Goal: Find specific page/section: Find specific page/section

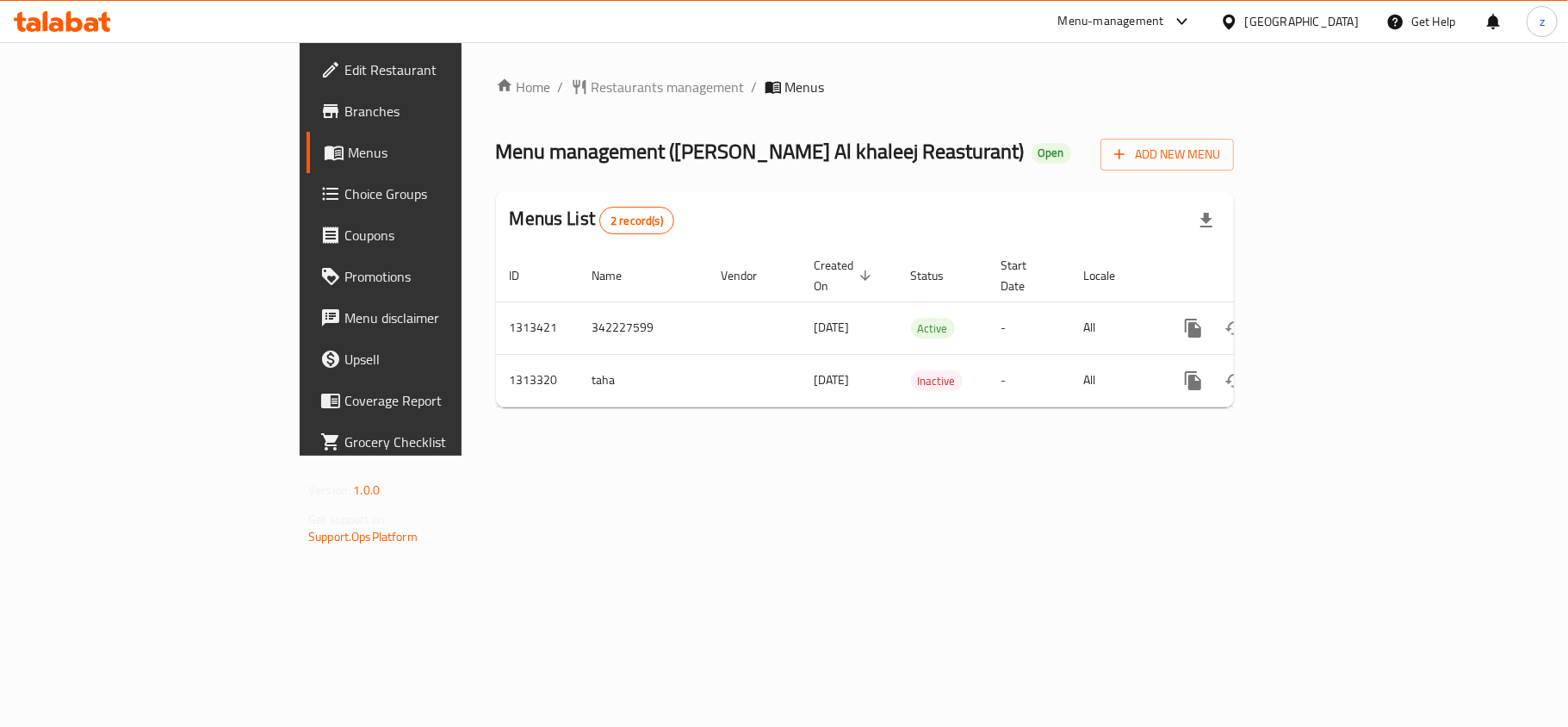
click at [344, 200] on span "Choice Groups" at bounding box center [446, 193] width 203 height 20
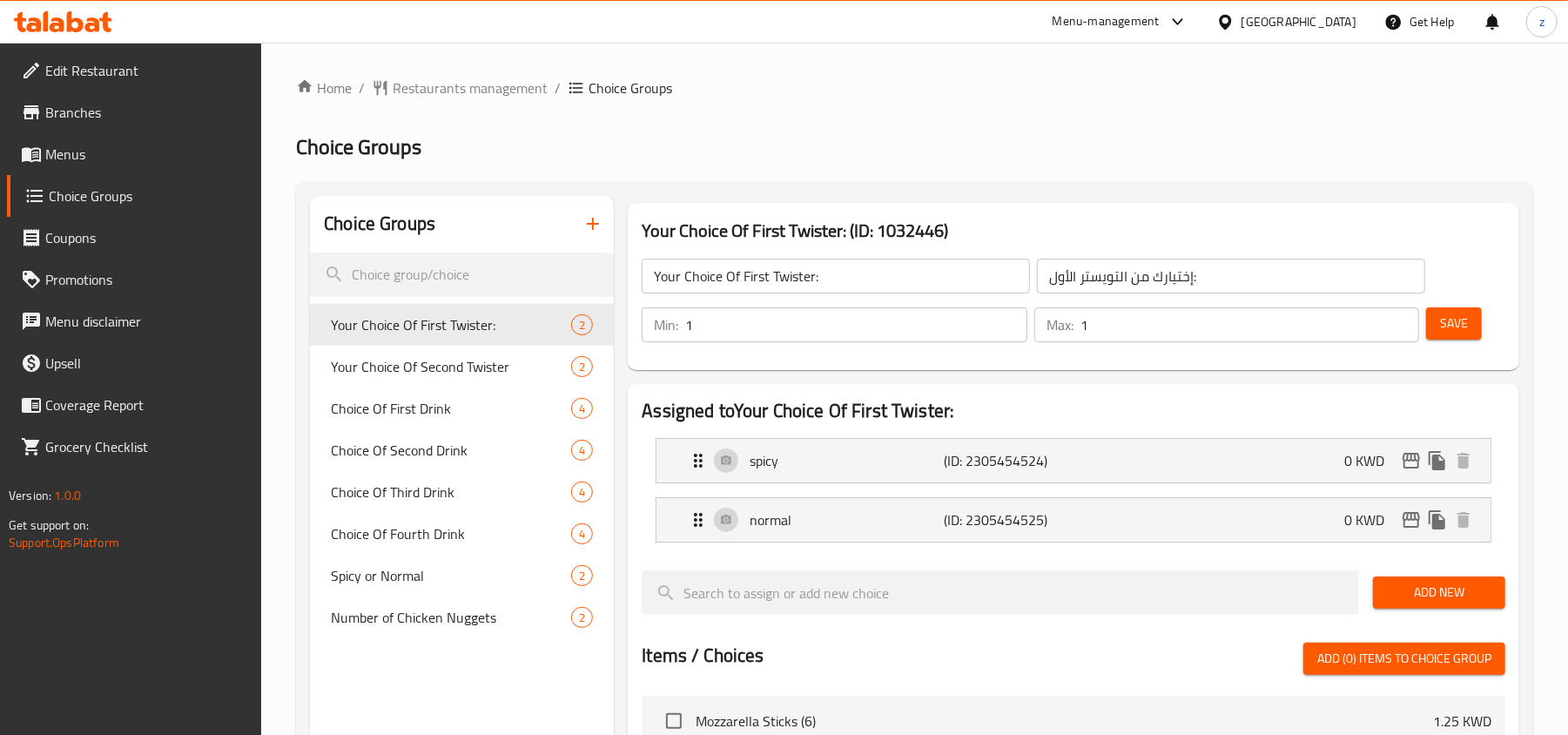
click at [406, 221] on h2 "Choice Groups" at bounding box center [379, 223] width 111 height 26
click at [443, 285] on input "search" at bounding box center [461, 274] width 304 height 44
paste input "Choice Of First Drink"
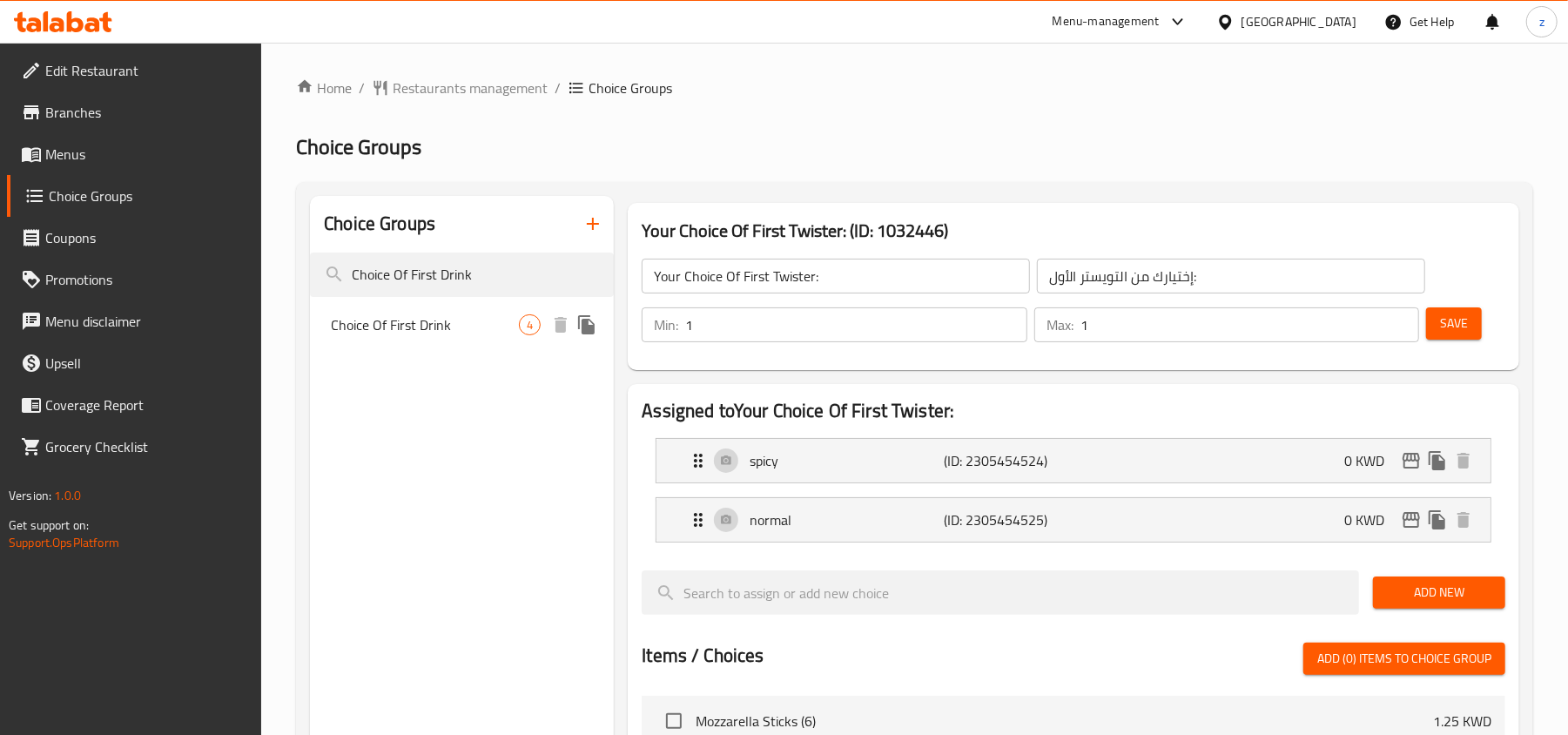
type input "Choice Of First Drink"
click at [446, 315] on span "Choice Of First Drink" at bounding box center [424, 324] width 188 height 21
type input "Choice Of First Drink"
type input "مشروب أول باختيارك"
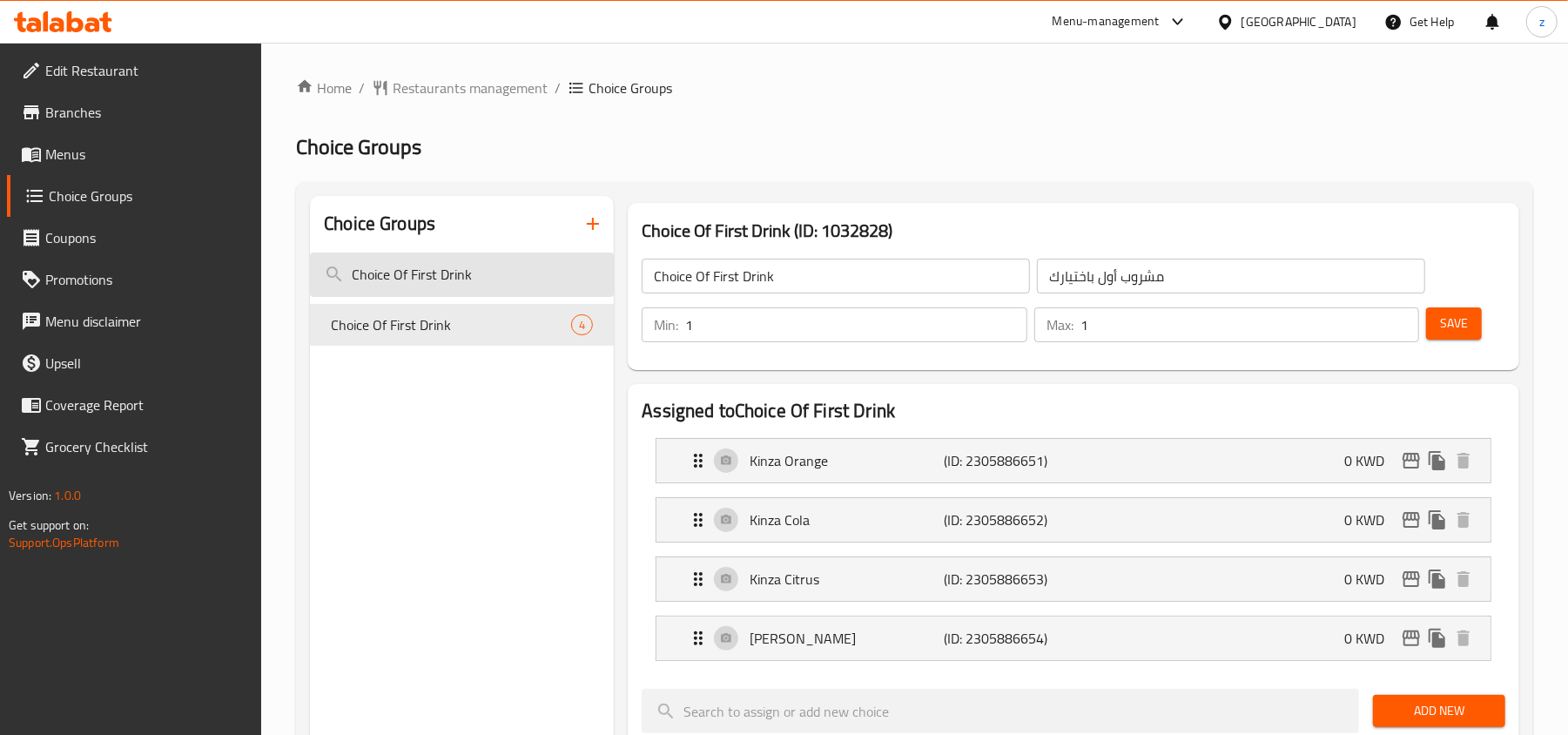
click at [398, 287] on input "Choice Of First Drink" at bounding box center [461, 274] width 304 height 44
click at [414, 81] on span "Restaurants management" at bounding box center [470, 87] width 154 height 21
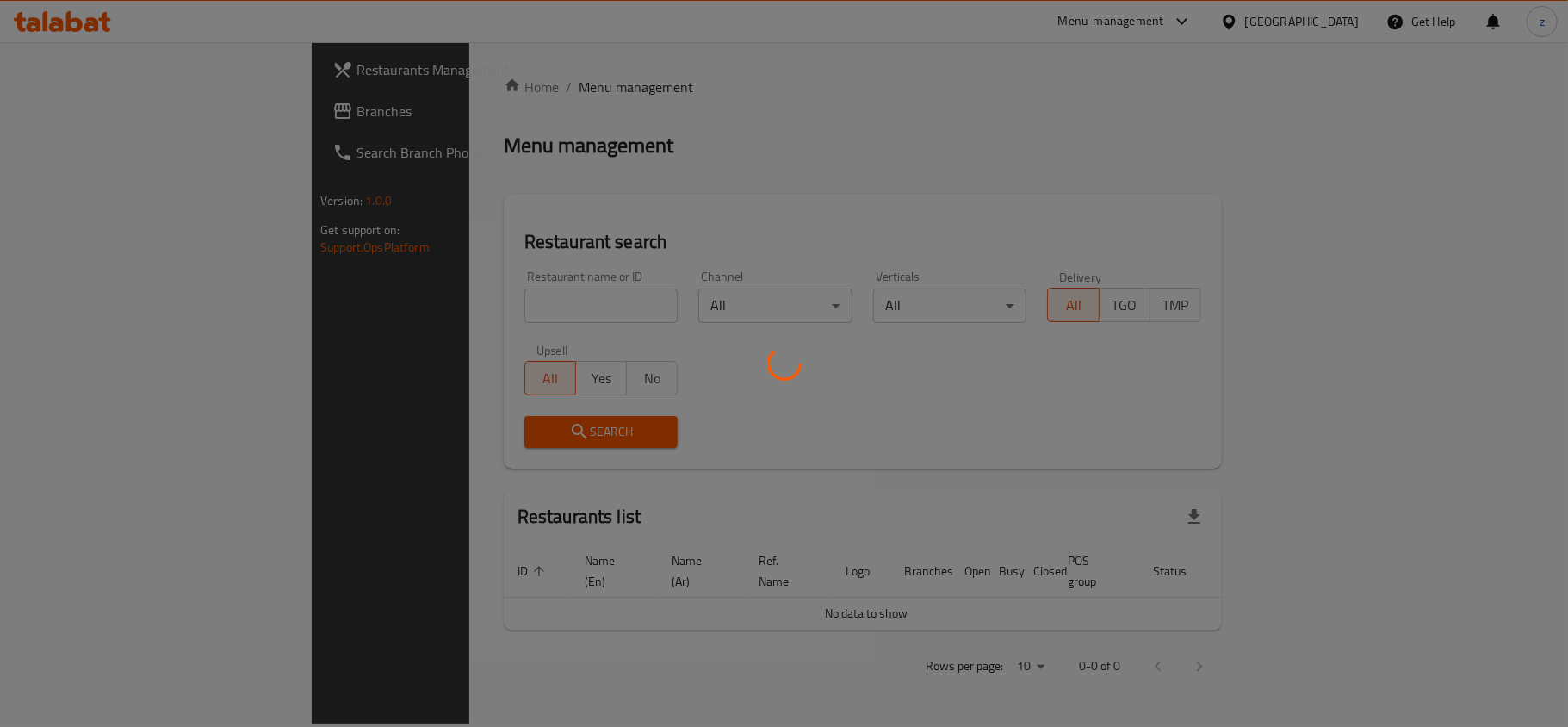
click at [105, 105] on div at bounding box center [784, 364] width 1568 height 727
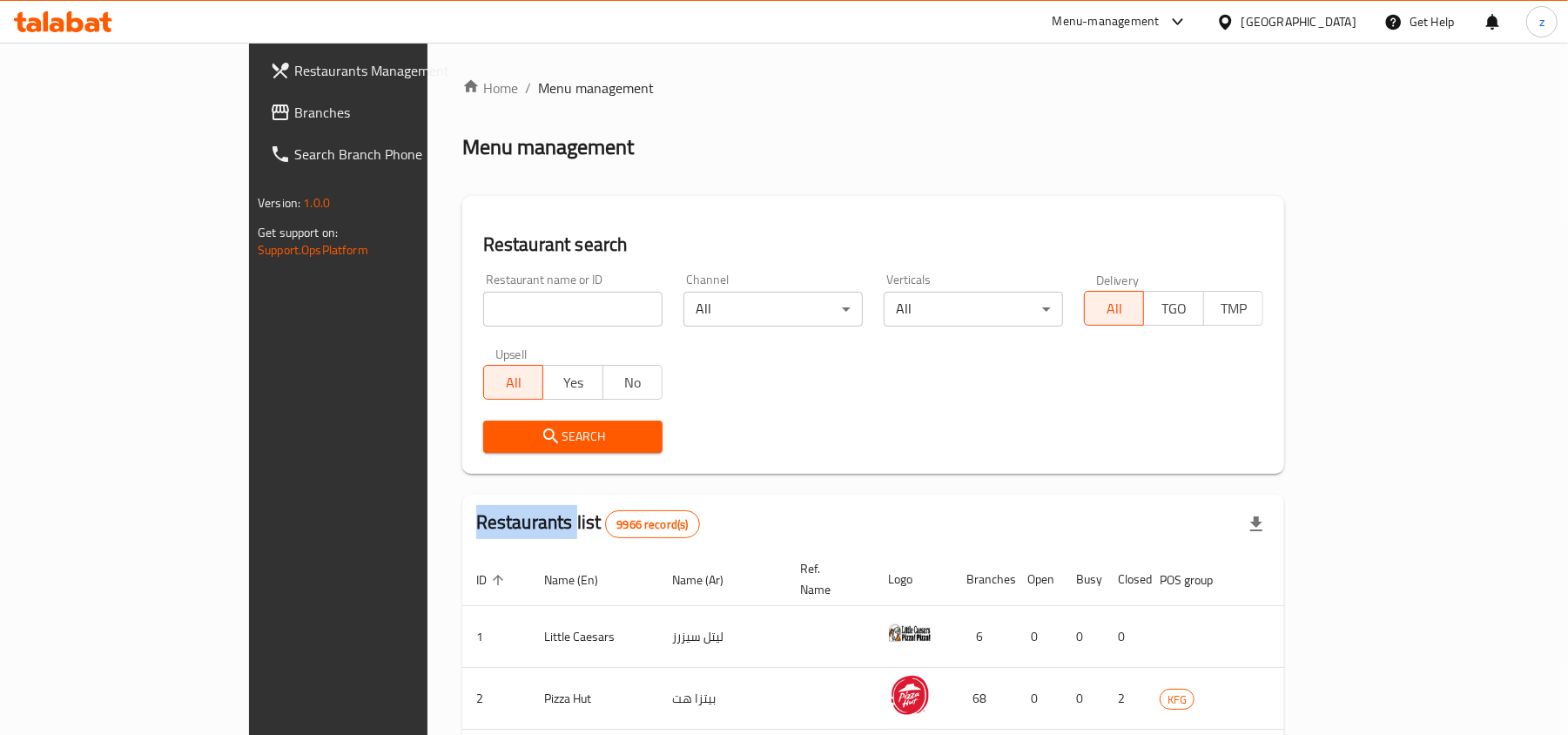
click at [249, 107] on div "Restaurants Management Branches Search Branch Phone Version: 1.0.0 Get support …" at bounding box center [784, 638] width 1069 height 1190
click at [294, 107] on span "Branches" at bounding box center [395, 111] width 202 height 21
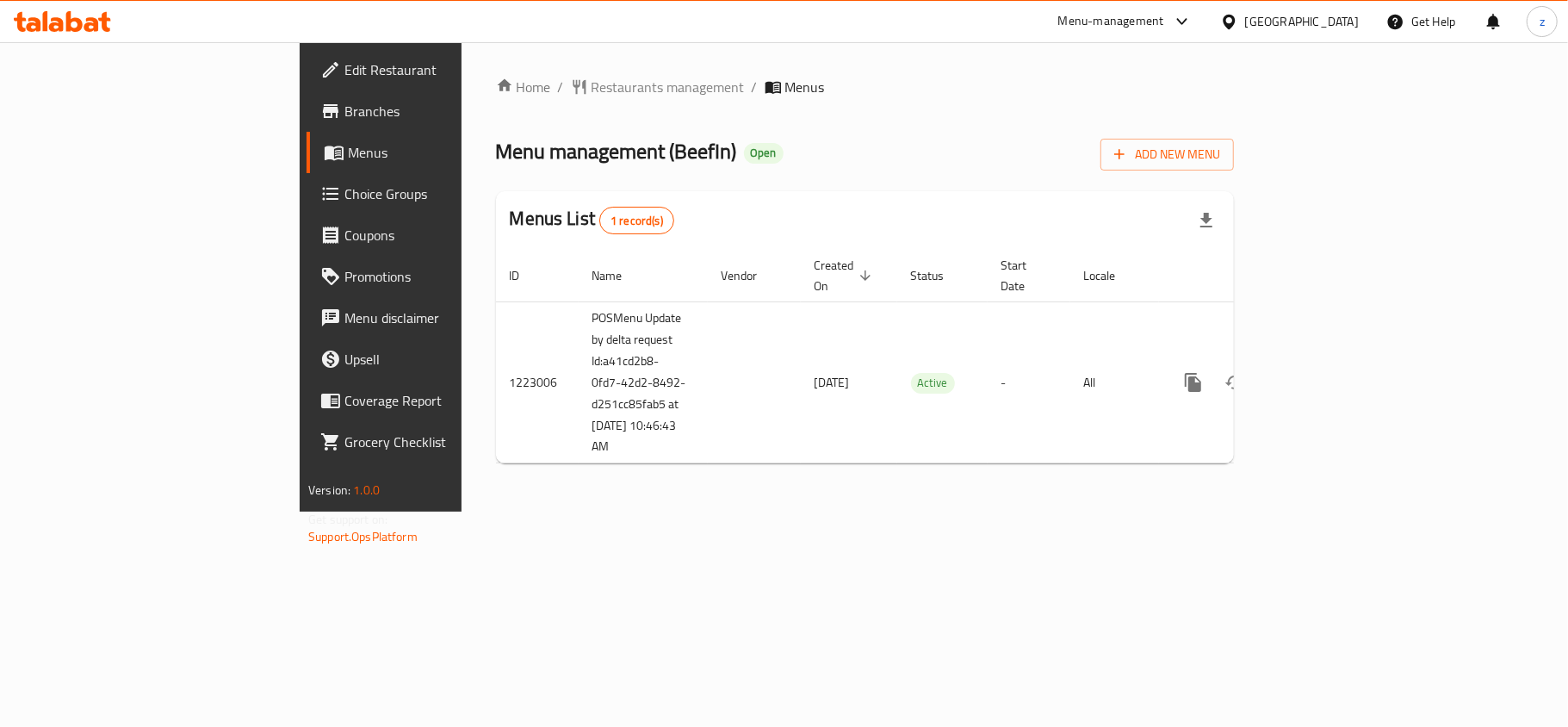
click at [592, 90] on span "Restaurants management" at bounding box center [668, 86] width 153 height 20
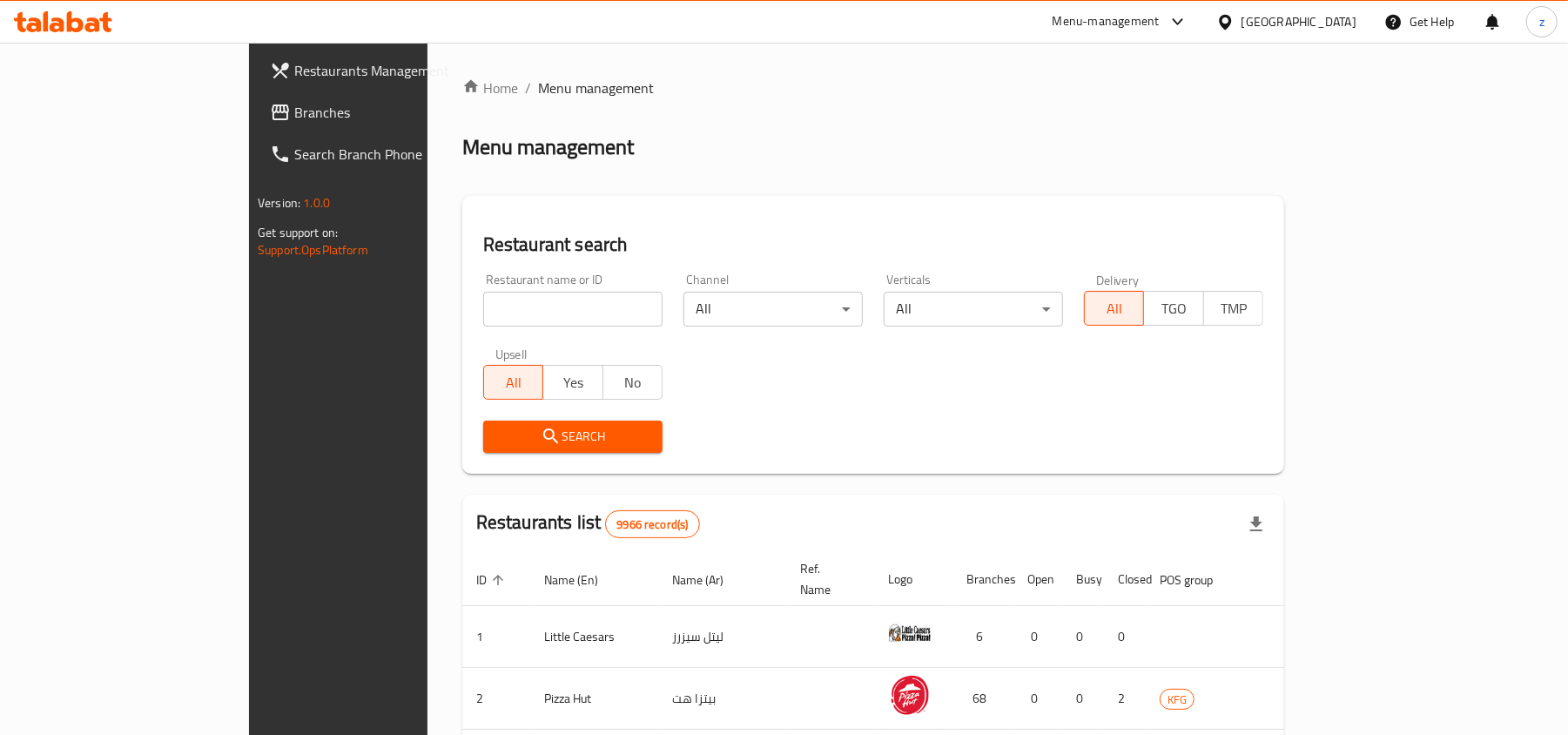
click at [483, 317] on input "search" at bounding box center [572, 309] width 179 height 35
paste input "674236"
type input "674236"
click button "Search" at bounding box center [572, 436] width 179 height 32
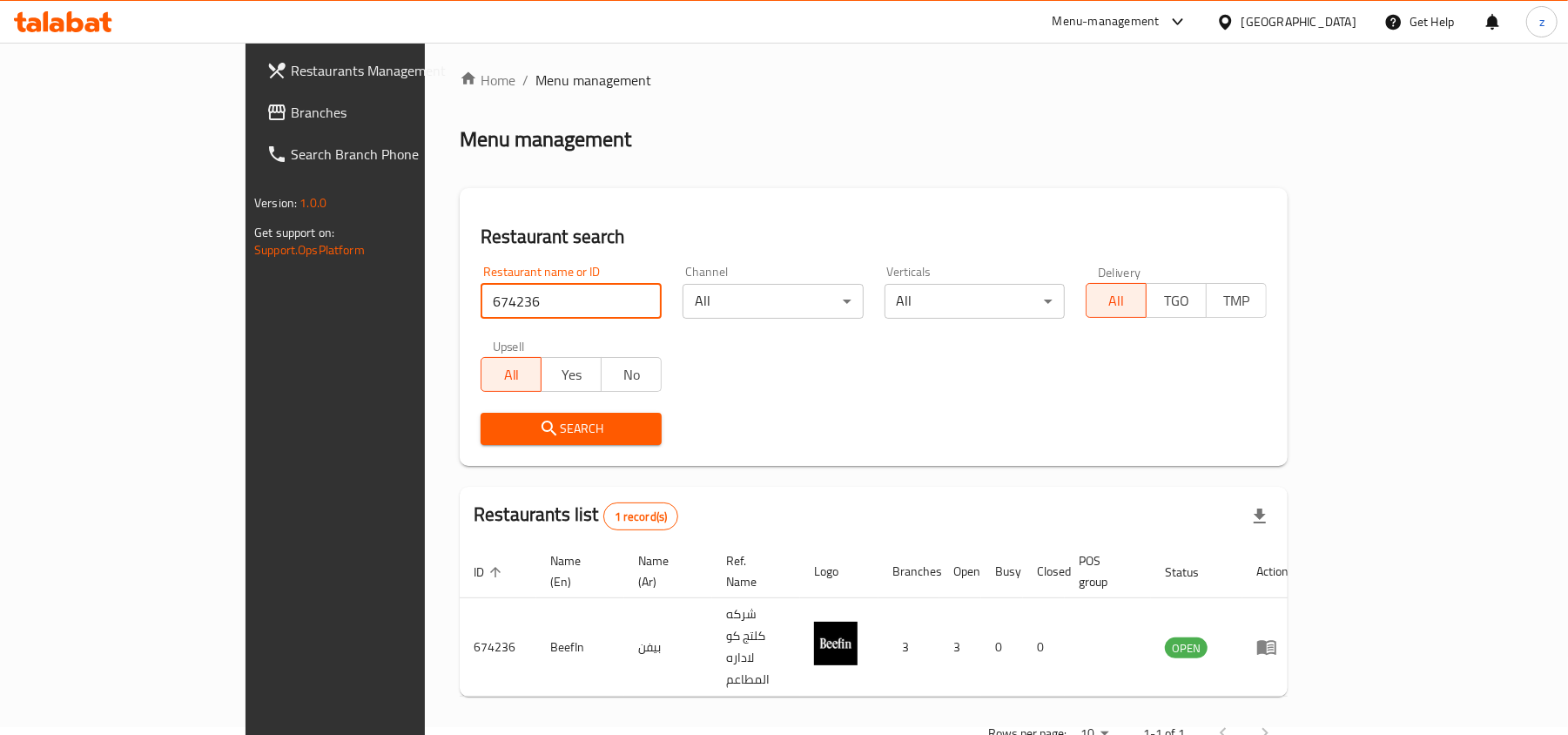
scroll to position [9, 0]
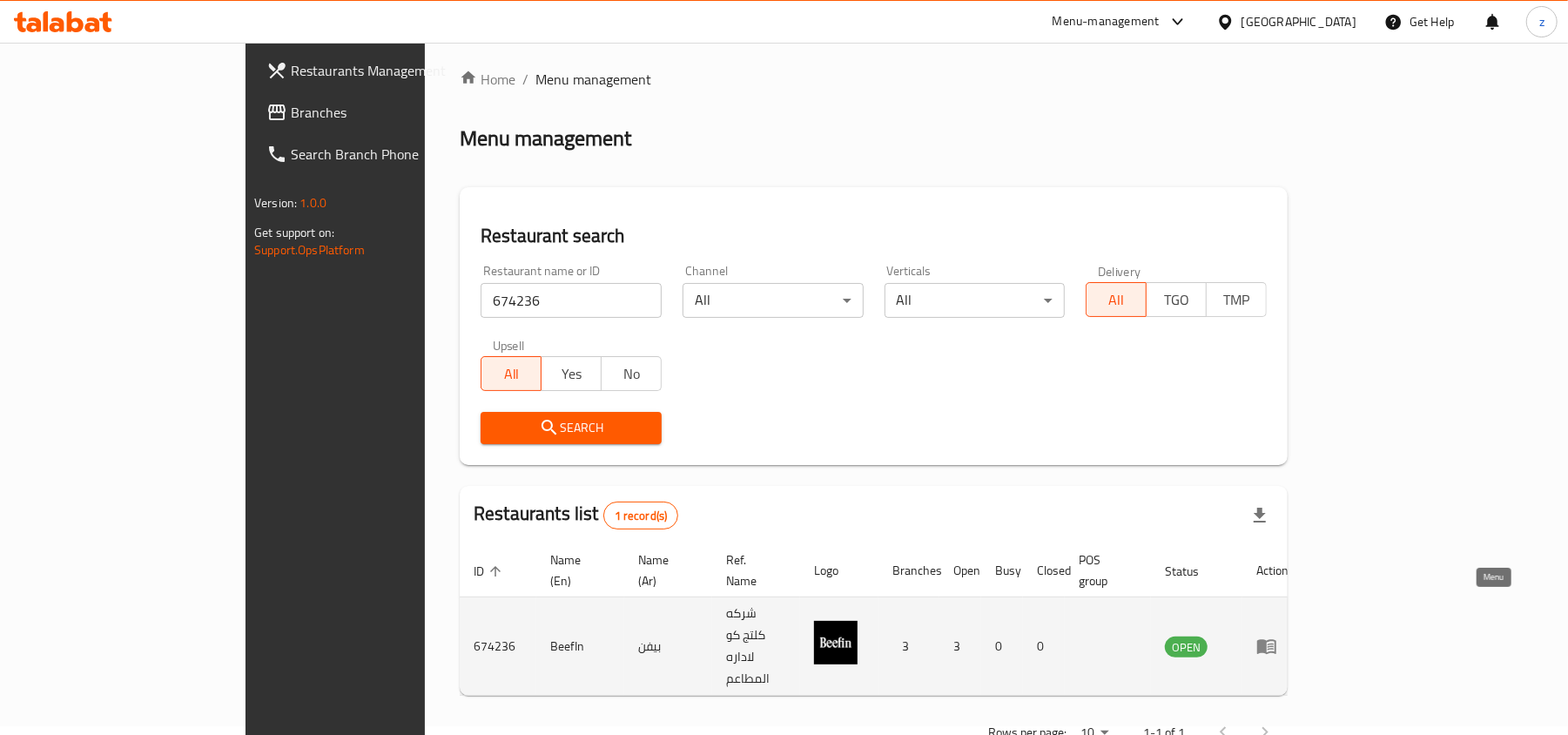
click at [1276, 639] on icon "enhanced table" at bounding box center [1267, 646] width 20 height 15
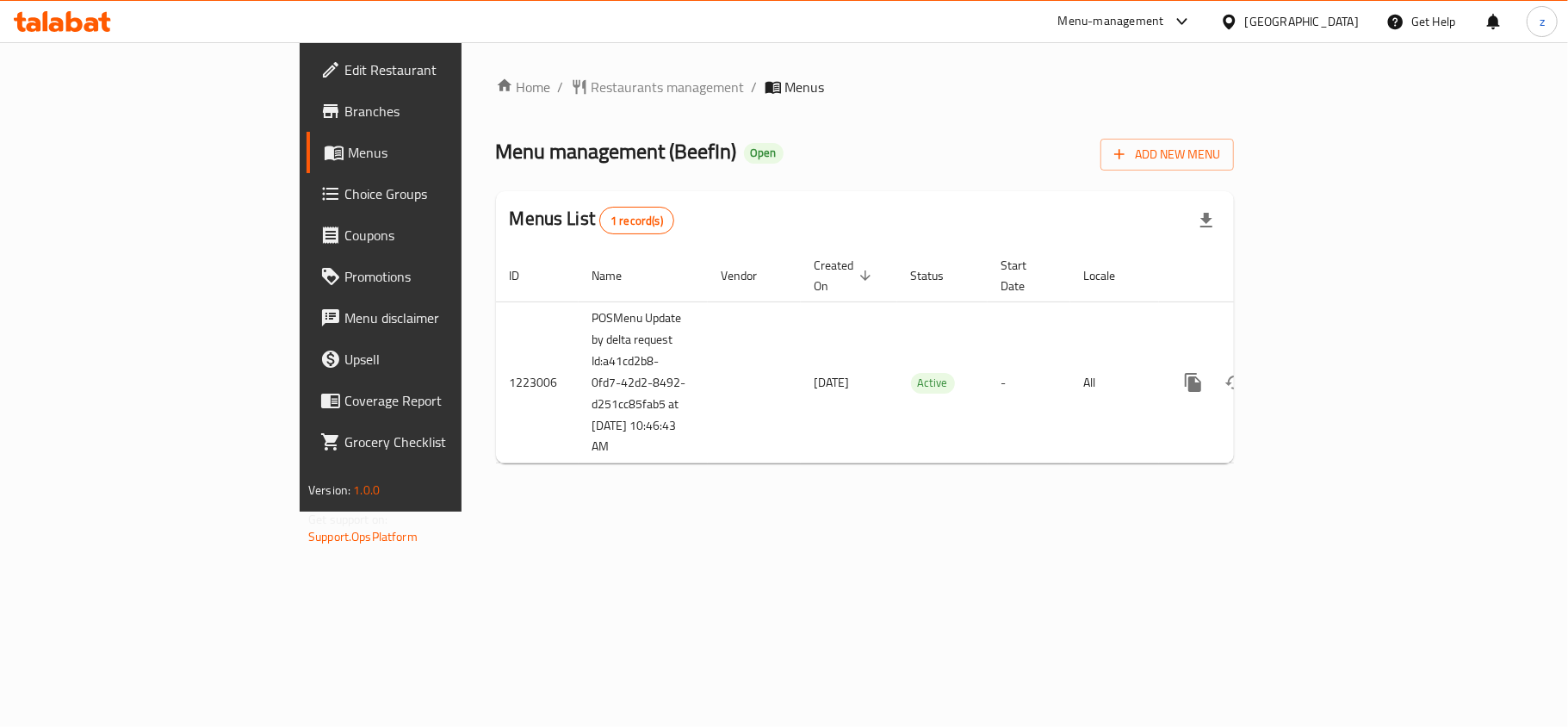
click at [81, 20] on icon at bounding box center [62, 21] width 98 height 20
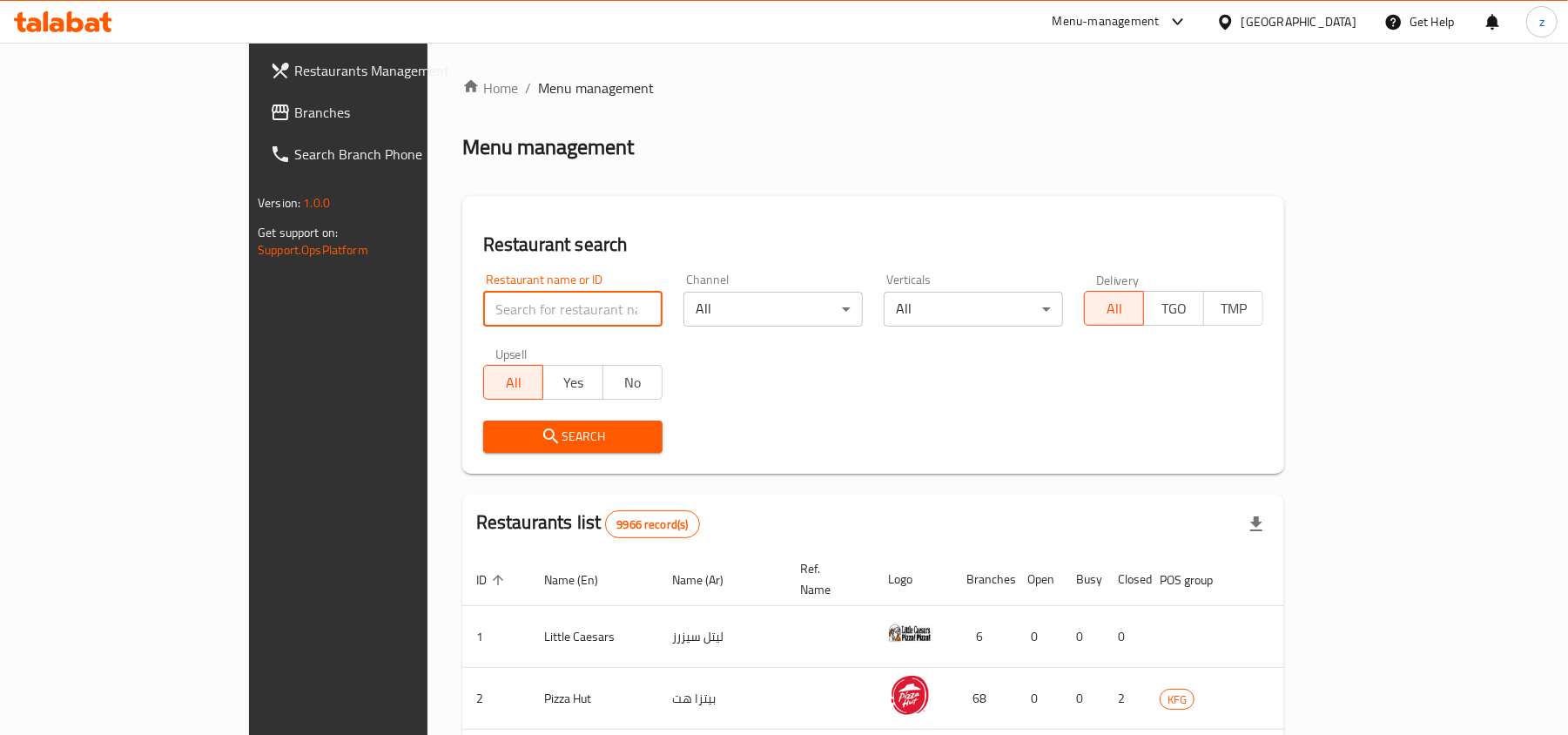
click at [483, 306] on input "search" at bounding box center [572, 309] width 179 height 35
paste input "674236"
type input "674236"
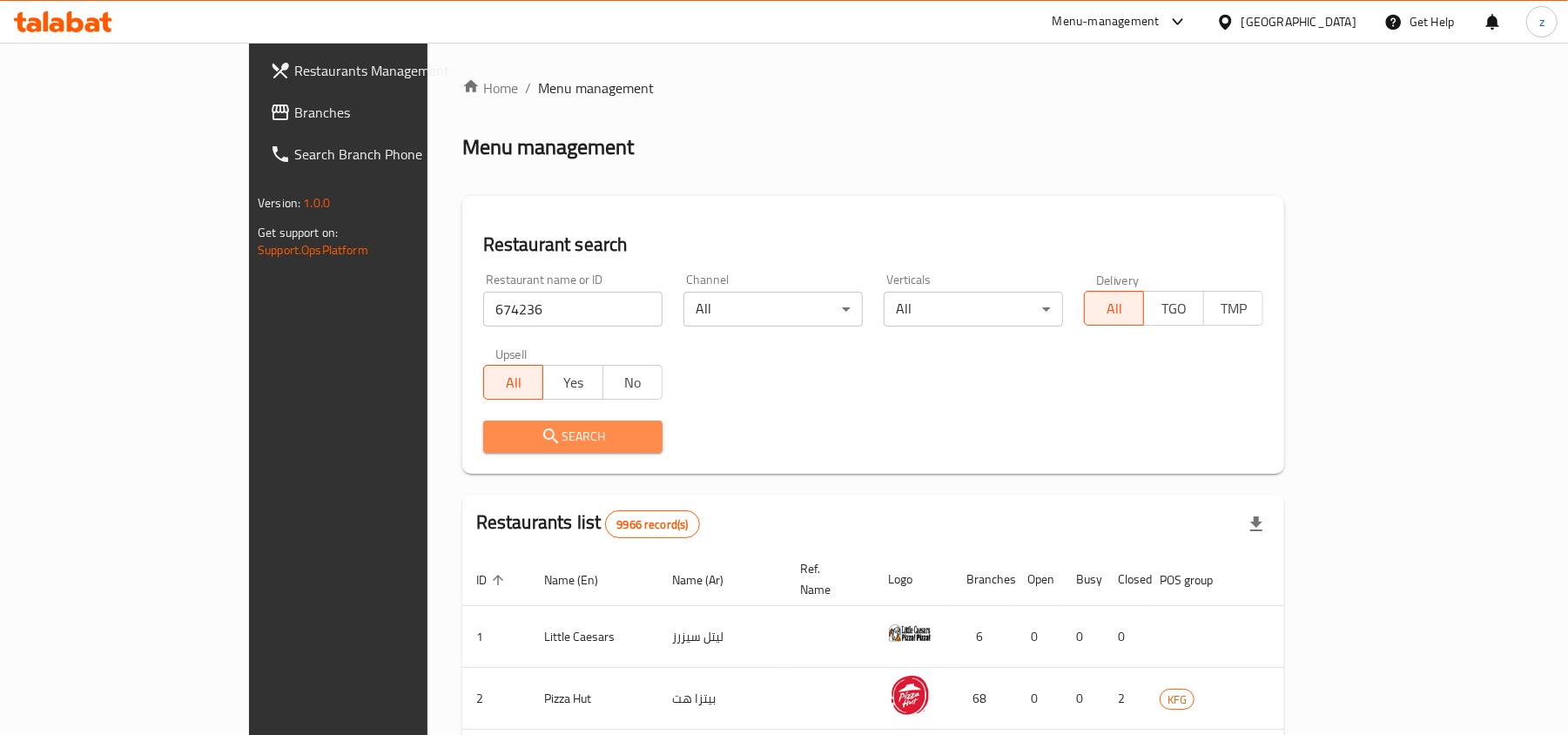
click at [497, 433] on span "Search" at bounding box center [572, 436] width 152 height 22
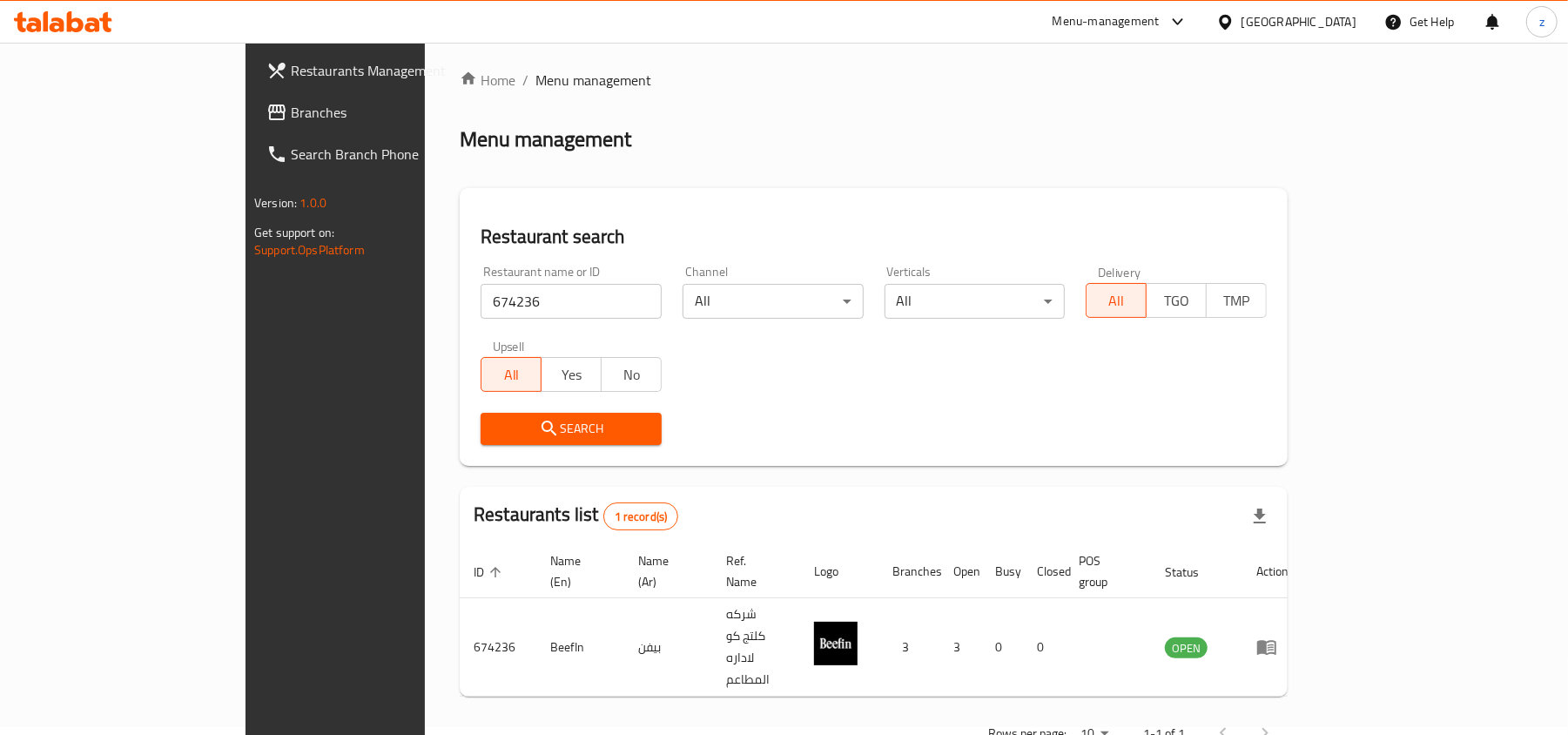
scroll to position [9, 0]
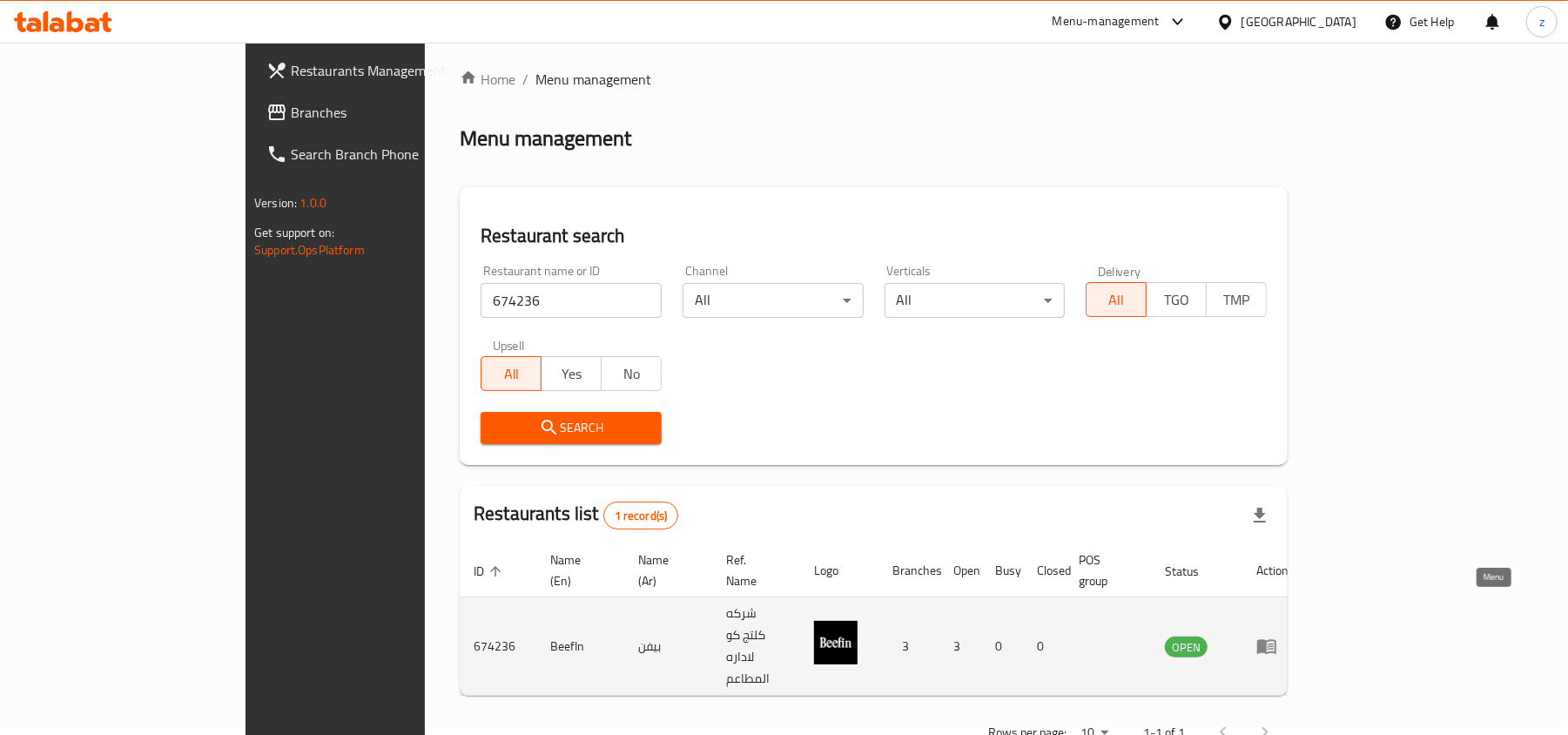
click at [1276, 639] on icon "enhanced table" at bounding box center [1267, 646] width 20 height 15
